Goal: Navigation & Orientation: Find specific page/section

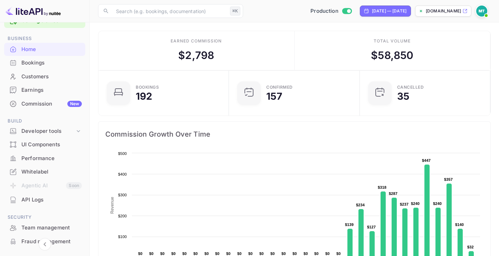
scroll to position [19, 0]
click at [34, 102] on div "Commission New" at bounding box center [51, 103] width 60 height 8
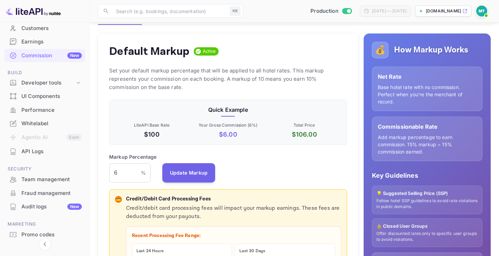
scroll to position [63, 0]
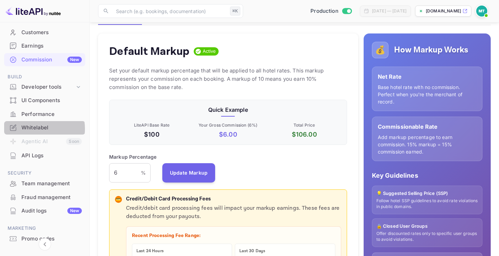
click at [36, 129] on div "Whitelabel" at bounding box center [51, 128] width 60 height 8
